Goal: Task Accomplishment & Management: Complete application form

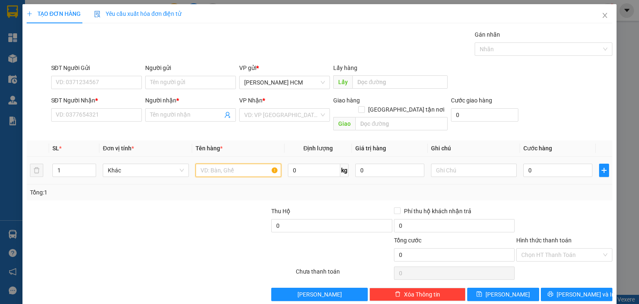
click at [216, 163] on input "text" at bounding box center [238, 169] width 86 height 13
type input "BAO"
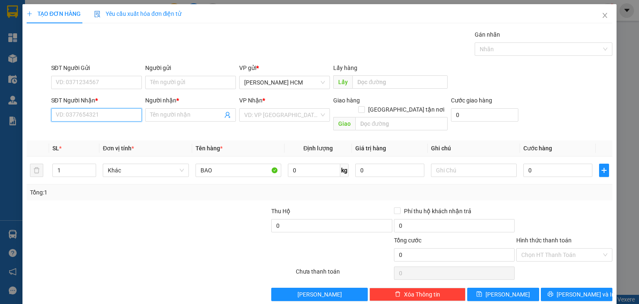
click at [94, 120] on input "SĐT Người Nhận *" at bounding box center [96, 114] width 91 height 13
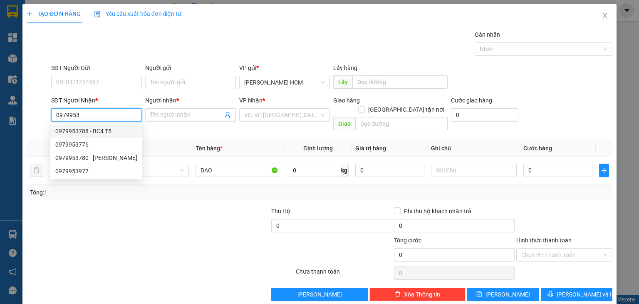
drag, startPoint x: 91, startPoint y: 133, endPoint x: 136, endPoint y: 117, distance: 48.4
click at [92, 132] on div "0979953788 - BC4 T5" at bounding box center [96, 130] width 82 height 9
type input "0979953788"
type input "BC4 T5"
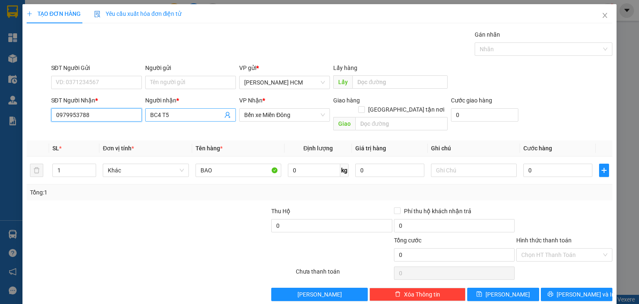
type input "0979953788"
drag, startPoint x: 181, startPoint y: 111, endPoint x: 90, endPoint y: 139, distance: 95.1
click at [90, 139] on div "Transit Pickup Surcharge Ids Transit Deliver Surcharge Ids Transit Deliver Surc…" at bounding box center [320, 165] width 586 height 271
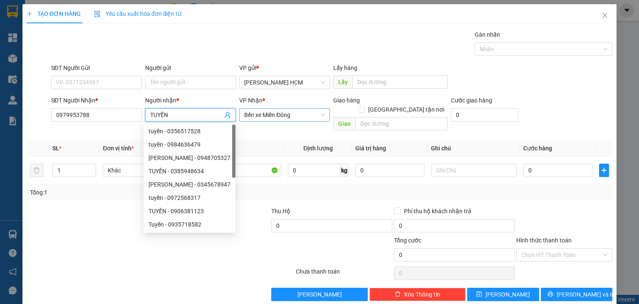
click at [307, 111] on span "Bến xe Miền Đông" at bounding box center [284, 115] width 81 height 12
type input "TUYỀN"
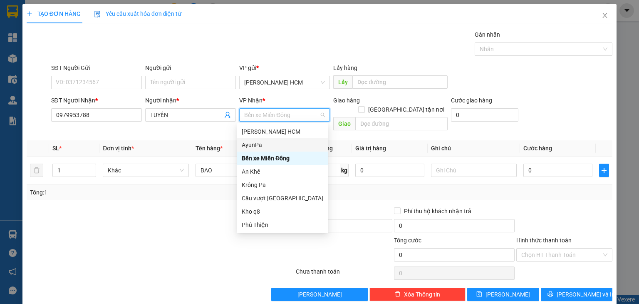
click at [269, 143] on div "AyunPa" at bounding box center [283, 144] width 82 height 9
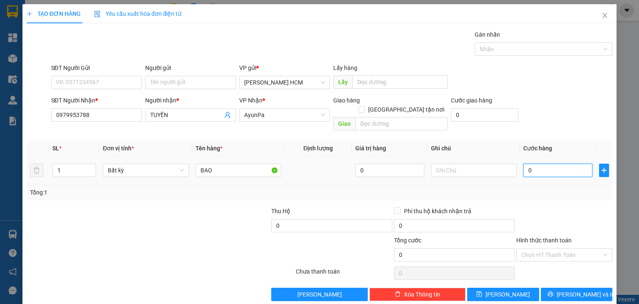
click at [523, 163] on input "0" at bounding box center [557, 169] width 69 height 13
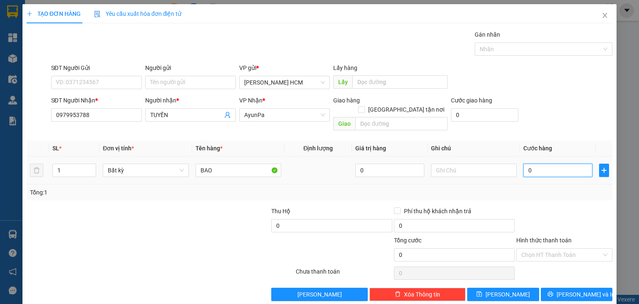
type input "10"
type input "150"
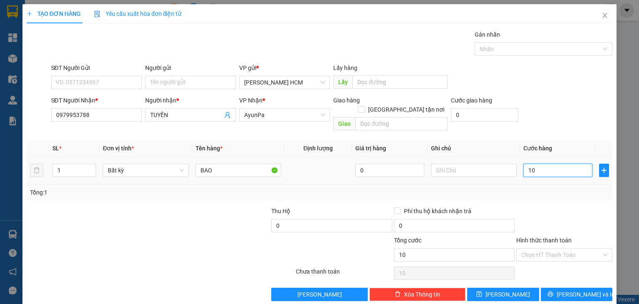
type input "150"
type input "150.000"
click at [518, 195] on div "Transit Pickup Surcharge Ids Transit Deliver Surcharge Ids Transit Deliver Surc…" at bounding box center [320, 165] width 586 height 271
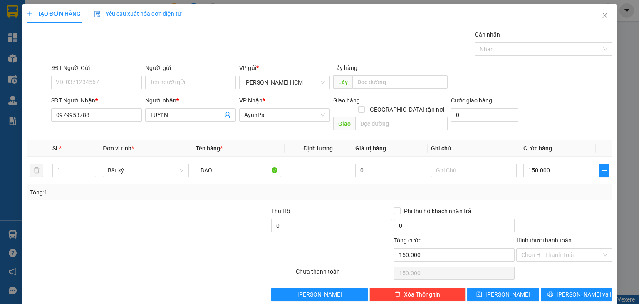
click at [569, 275] on div "Transit Pickup Surcharge Ids Transit Deliver Surcharge Ids Transit Deliver Surc…" at bounding box center [320, 165] width 586 height 271
click at [571, 287] on button "[PERSON_NAME] và In" at bounding box center [577, 293] width 72 height 13
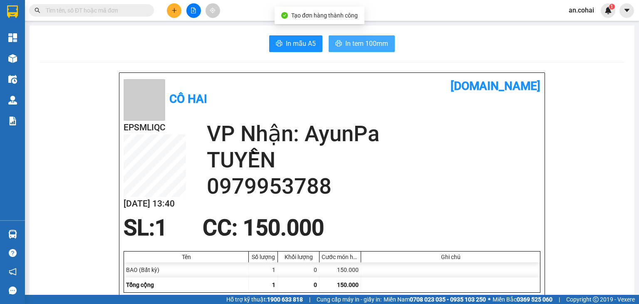
click at [365, 40] on span "In tem 100mm" at bounding box center [366, 43] width 43 height 10
click at [172, 7] on button at bounding box center [174, 10] width 15 height 15
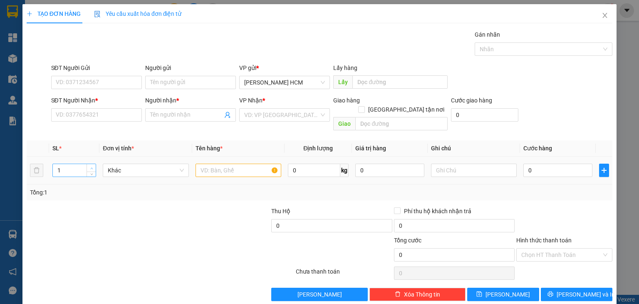
type input "2"
click at [92, 164] on span "Increase Value" at bounding box center [91, 167] width 9 height 7
click at [214, 165] on input "text" at bounding box center [238, 169] width 86 height 13
type input "bì"
click at [186, 109] on span at bounding box center [190, 114] width 91 height 13
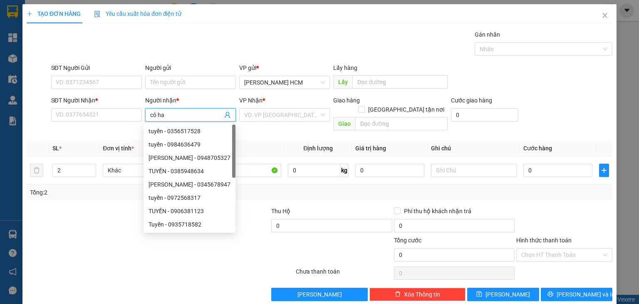
type input "cô hai"
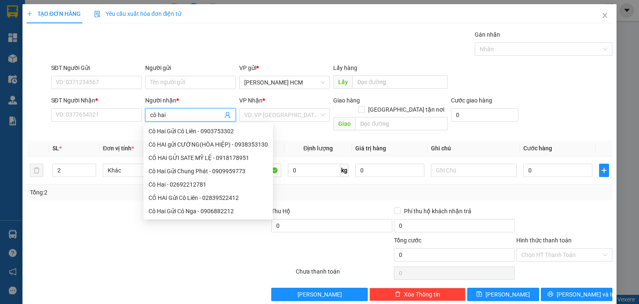
drag, startPoint x: 205, startPoint y: 181, endPoint x: 258, endPoint y: 151, distance: 61.4
click at [205, 181] on div "Cô Hai - 02692212781" at bounding box center [207, 184] width 119 height 9
type input "02692212781"
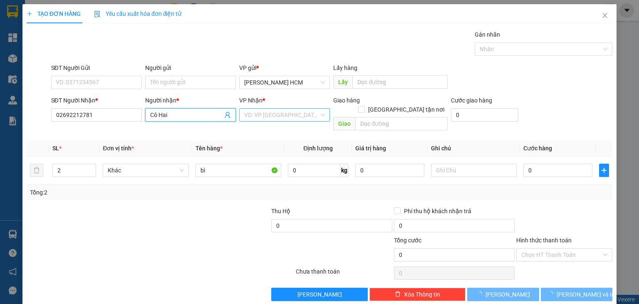
type input "Cô Hai"
click at [305, 114] on input "search" at bounding box center [281, 115] width 75 height 12
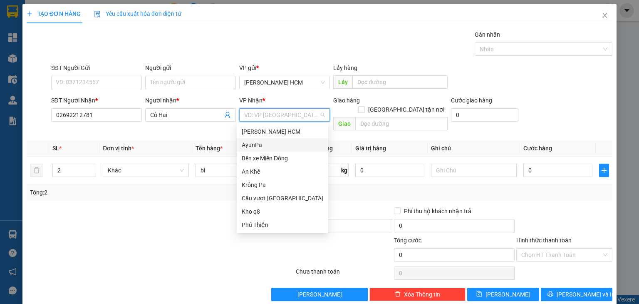
click at [258, 145] on div "AyunPa" at bounding box center [283, 144] width 82 height 9
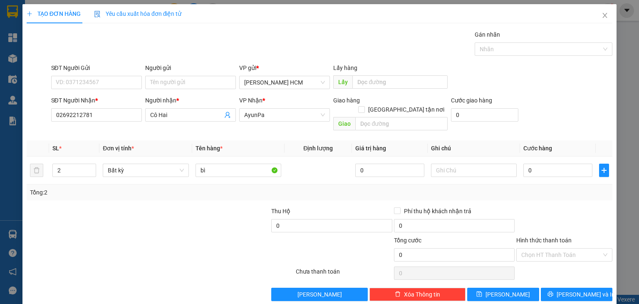
click at [547, 237] on div "Hình thức thanh toán" at bounding box center [564, 241] width 96 height 12
click at [546, 248] on input "Hình thức thanh toán" at bounding box center [561, 254] width 80 height 12
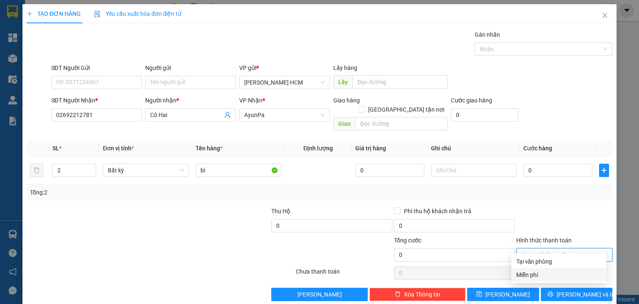
click at [532, 273] on div "Miễn phí" at bounding box center [558, 274] width 85 height 9
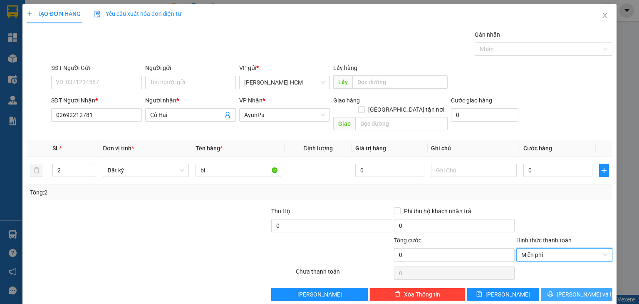
click at [553, 291] on icon "printer" at bounding box center [549, 293] width 5 height 5
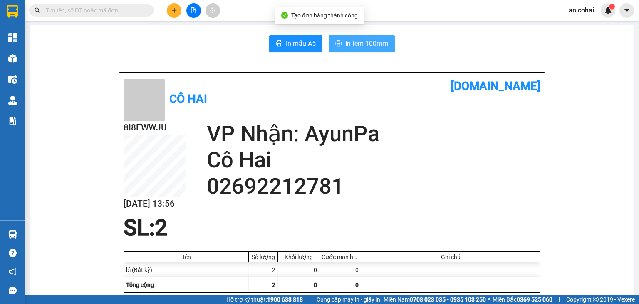
click at [372, 48] on span "In tem 100mm" at bounding box center [366, 43] width 43 height 10
click at [378, 44] on span "In tem 100mm" at bounding box center [366, 43] width 43 height 10
